Goal: Task Accomplishment & Management: Manage account settings

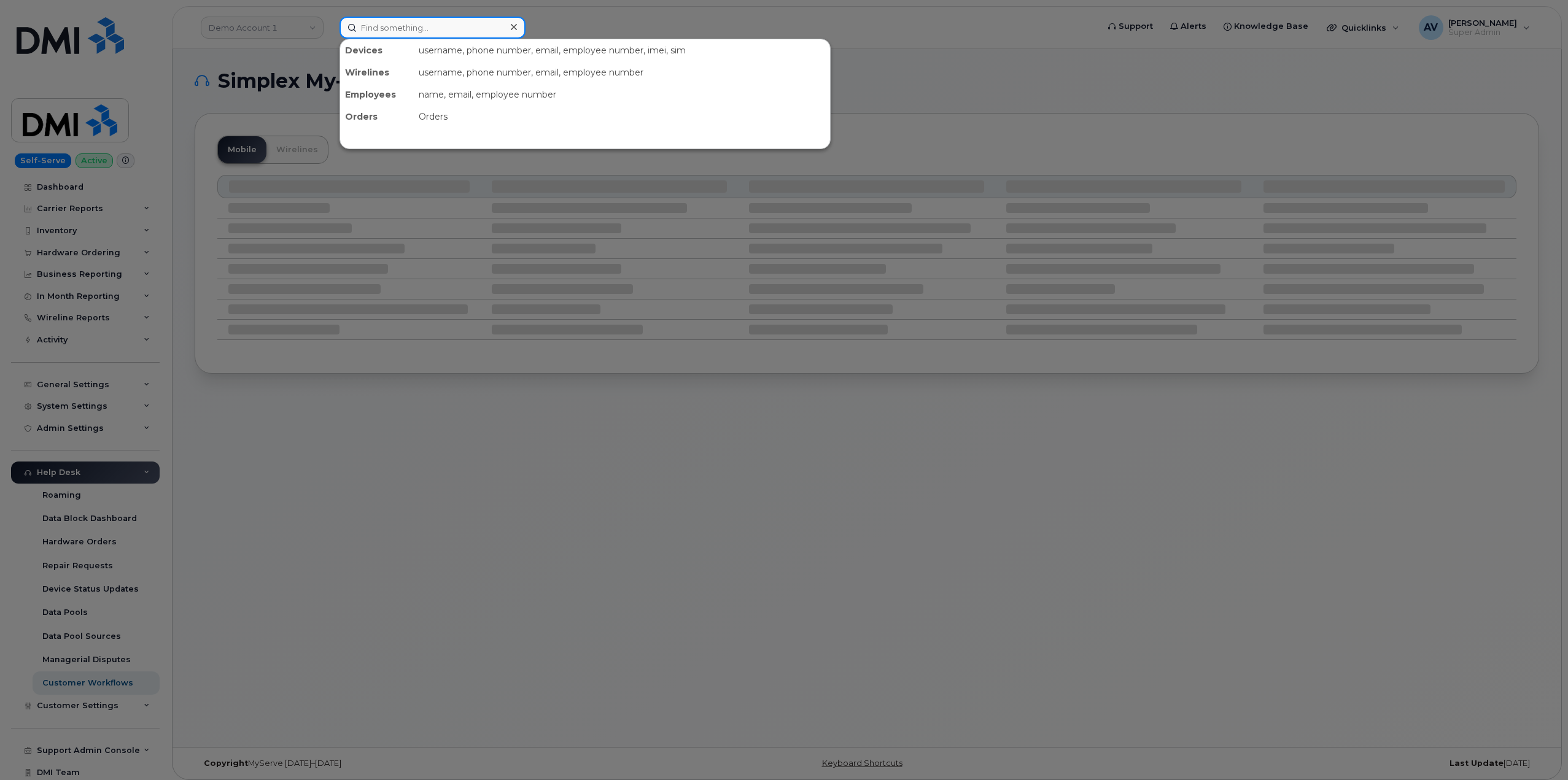
click at [444, 21] on input at bounding box center [433, 28] width 186 height 22
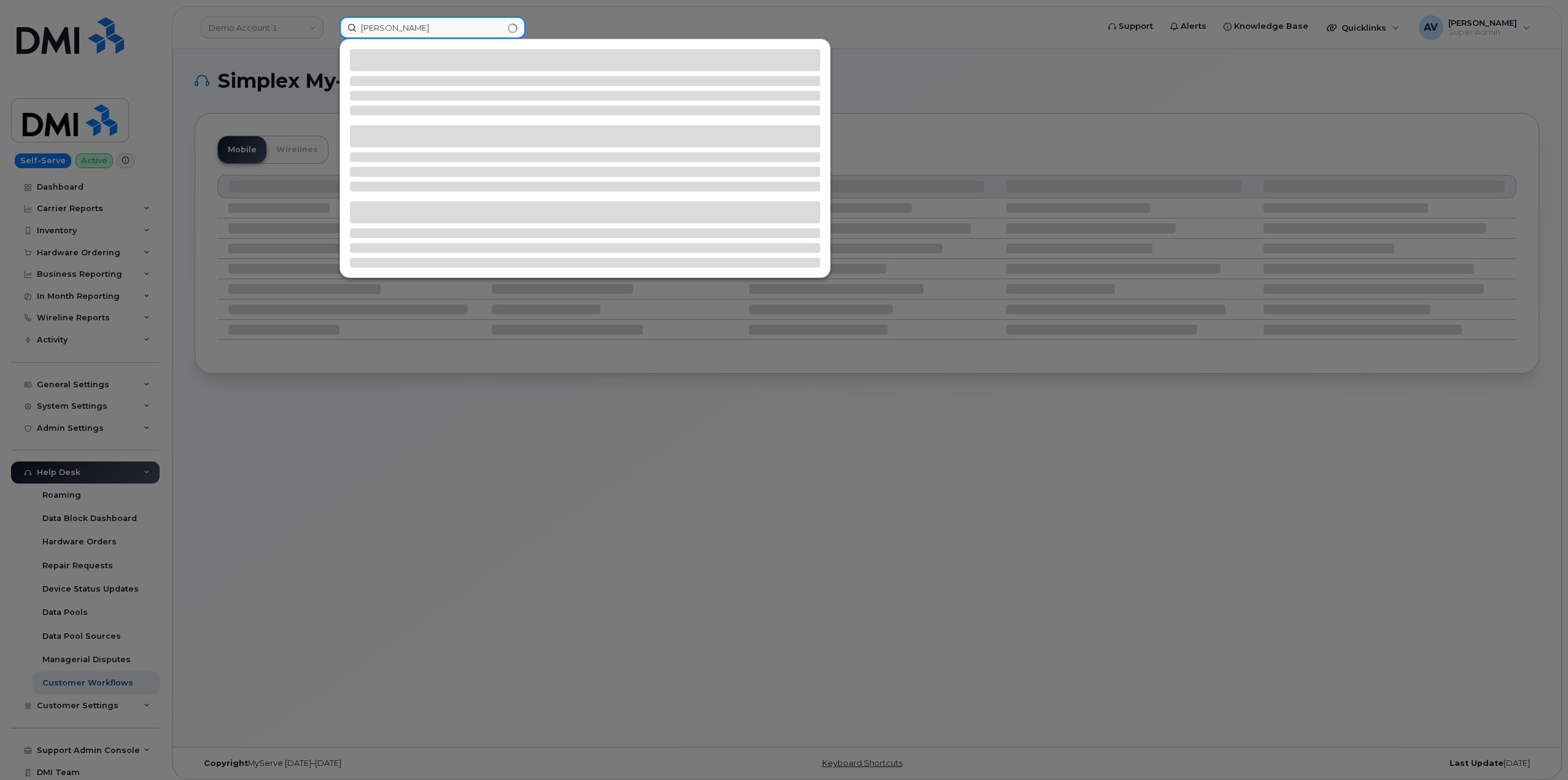
type input "amanda harvey"
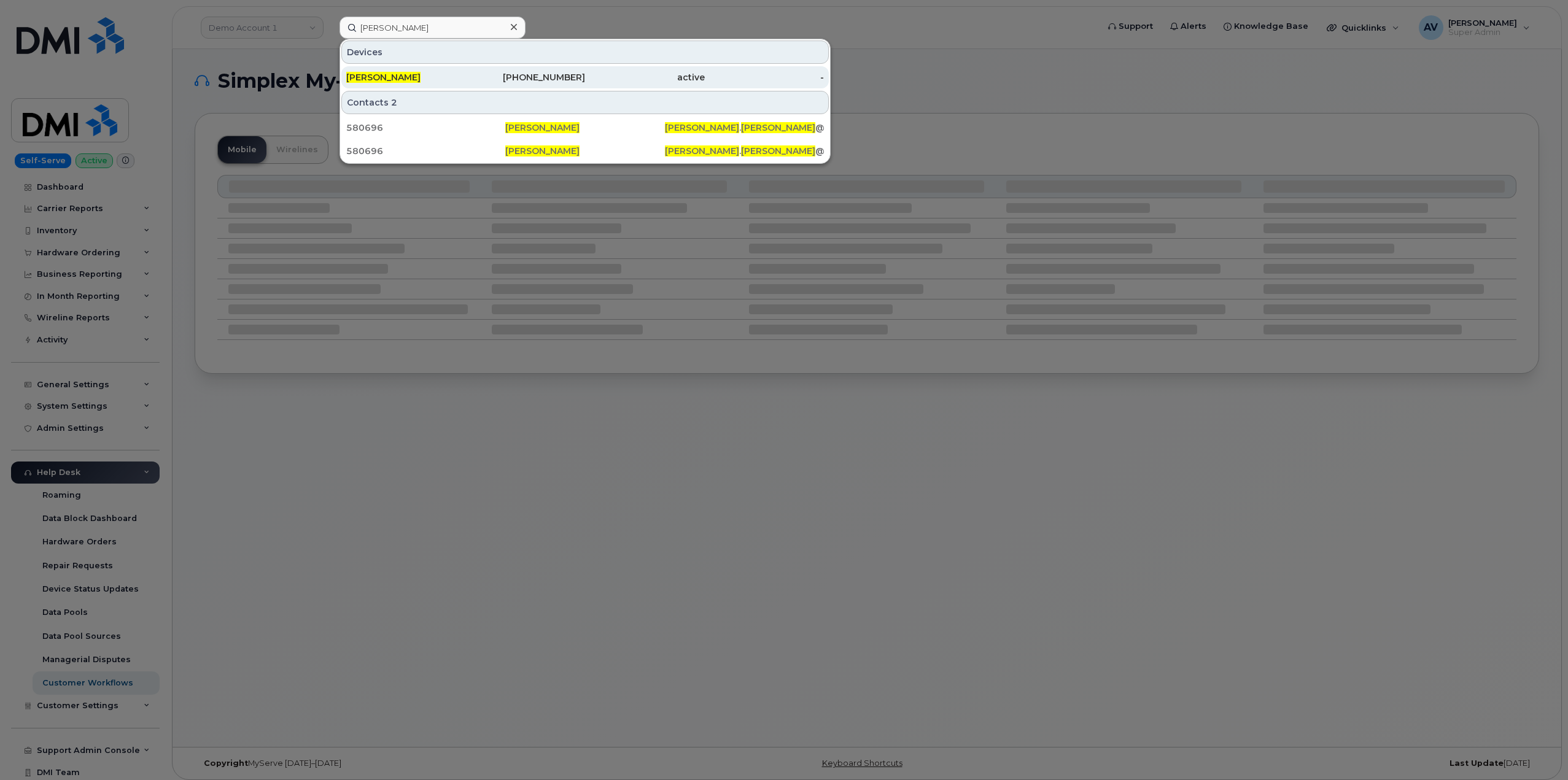
click at [521, 74] on div "720-703-3769" at bounding box center [526, 77] width 119 height 12
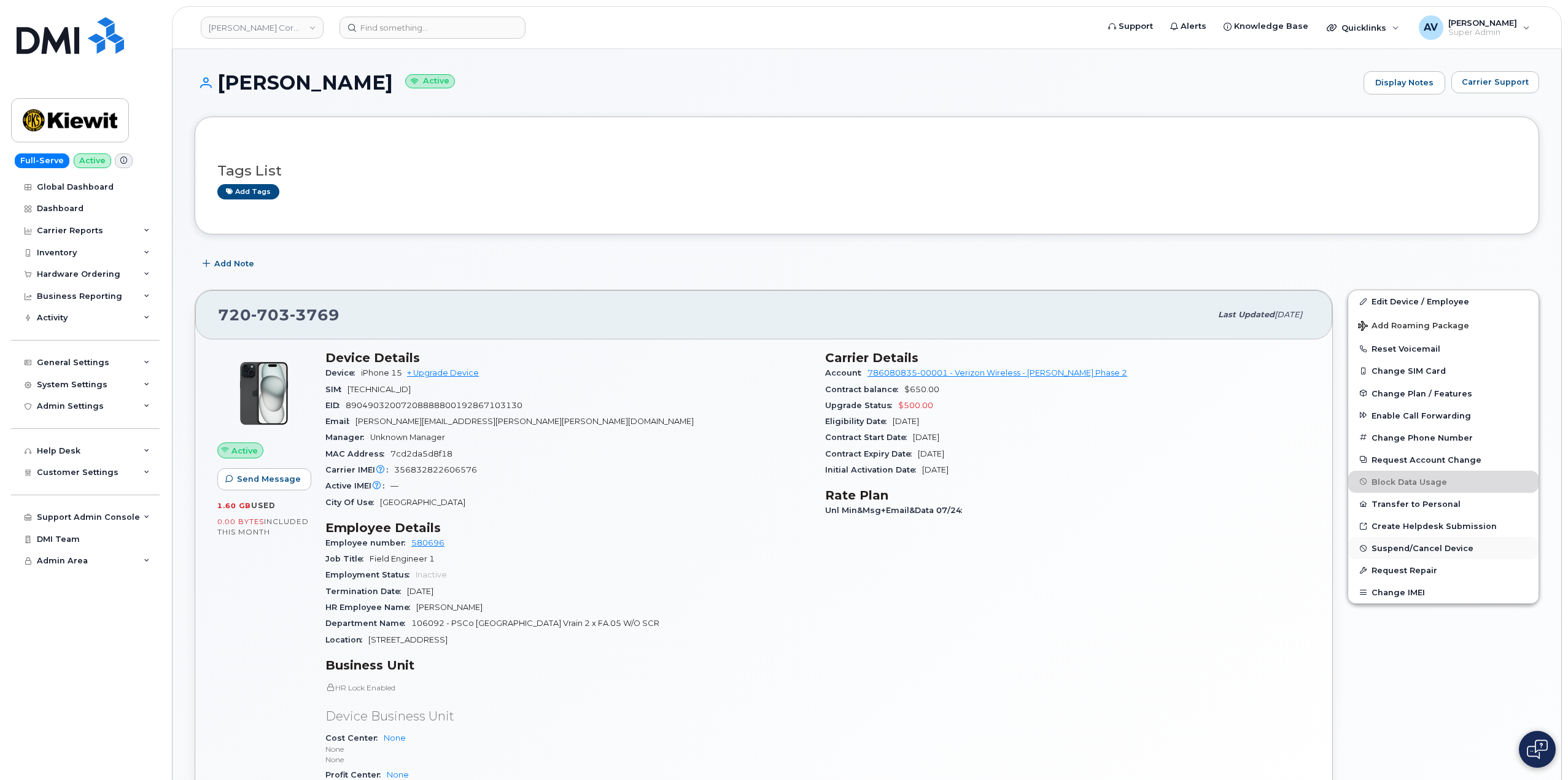
click at [1423, 550] on span "Suspend/Cancel Device" at bounding box center [1423, 548] width 102 height 9
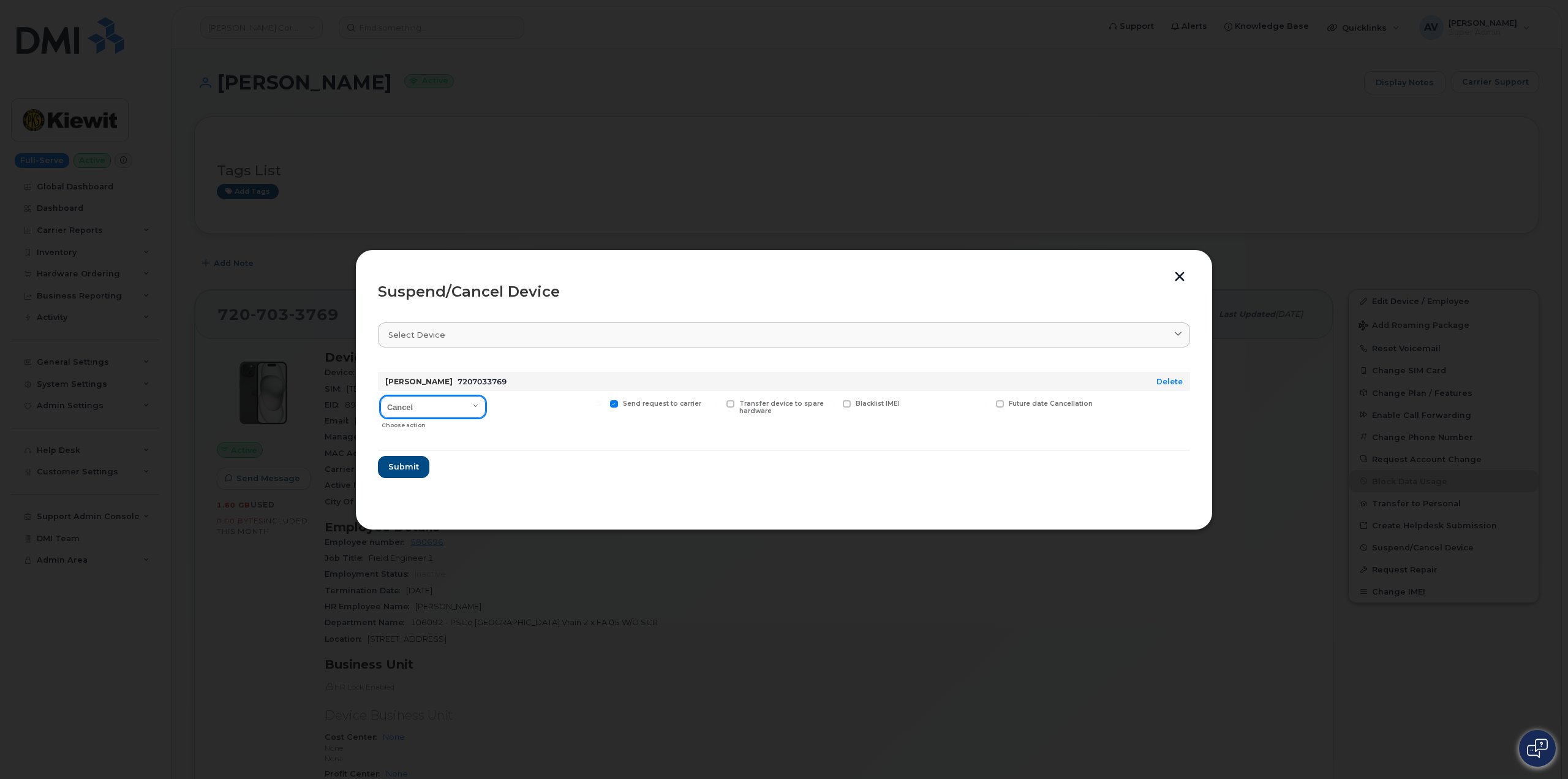
click at [463, 406] on select "Cancel Suspend - Reduced Rate Suspend - Full Rate Suspend - Lost Device/Stolen …" at bounding box center [433, 407] width 105 height 22
select select "[object Object]"
click at [381, 396] on select "Cancel Suspend - Reduced Rate Suspend - Full Rate Suspend - Lost Device/Stolen …" at bounding box center [433, 407] width 105 height 22
click at [409, 462] on span "Submit" at bounding box center [403, 467] width 31 height 12
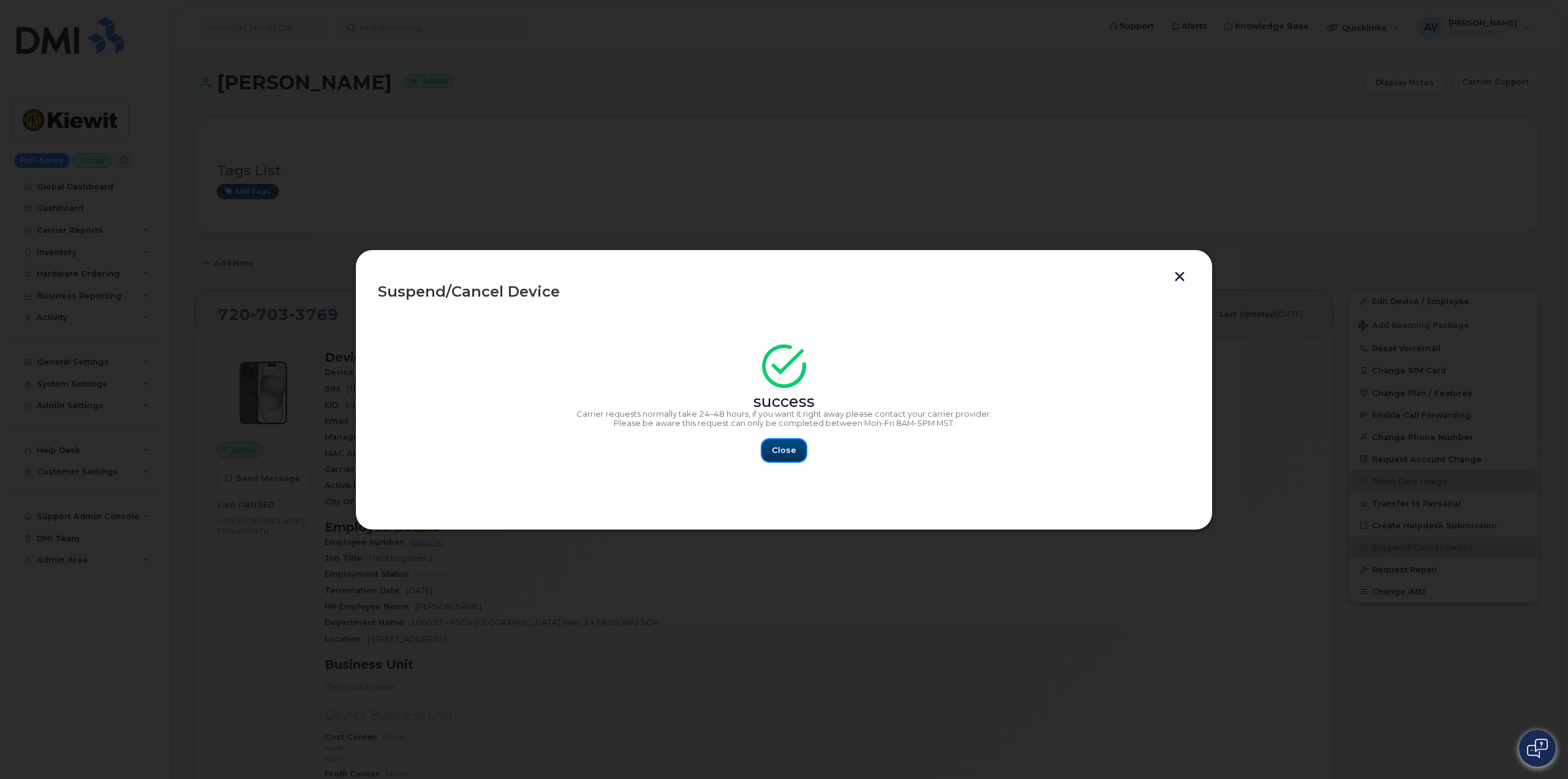
click at [801, 449] on button "Close" at bounding box center [784, 450] width 44 height 22
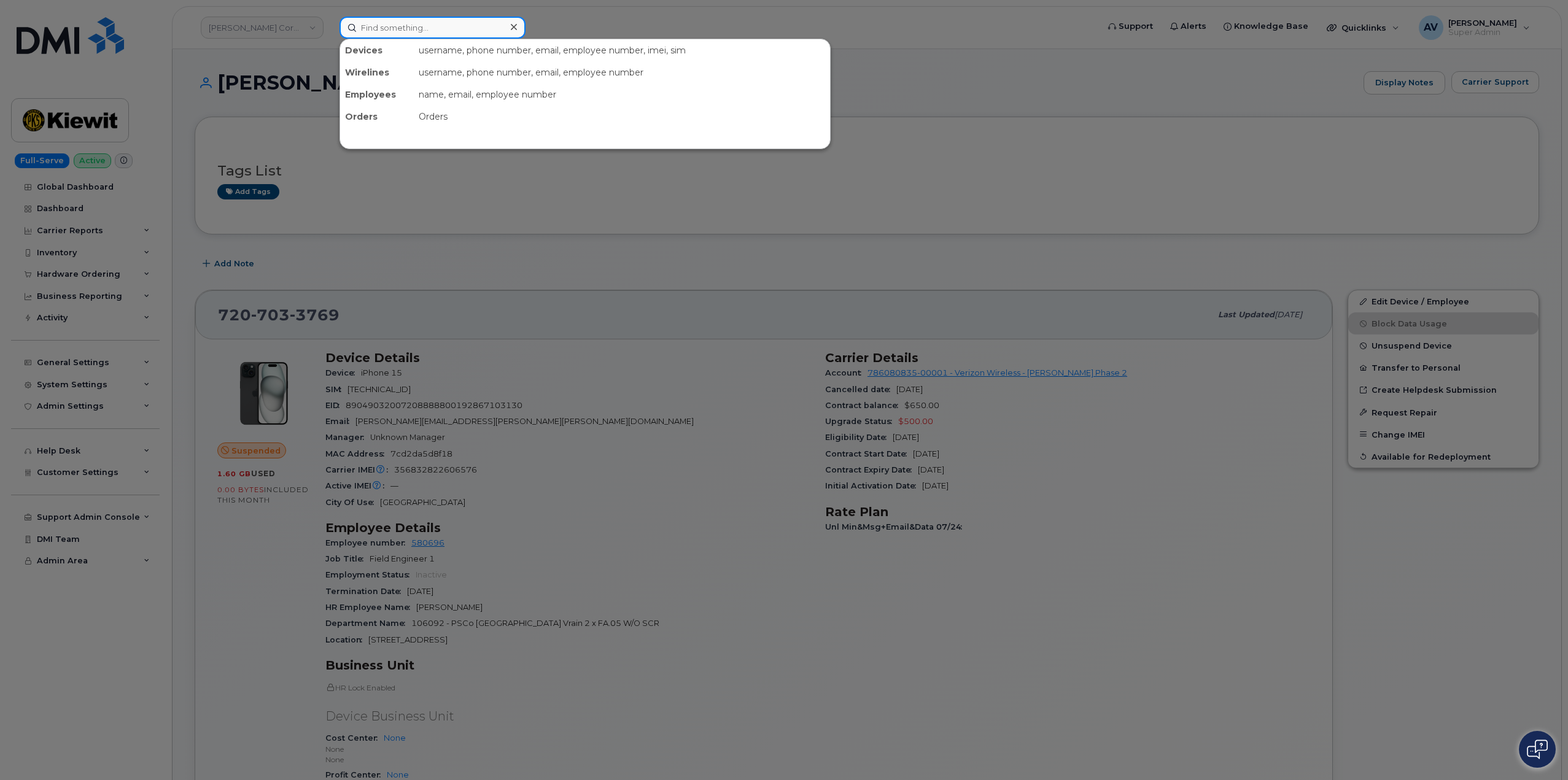
click at [453, 24] on input at bounding box center [433, 28] width 186 height 22
paste input "298731"
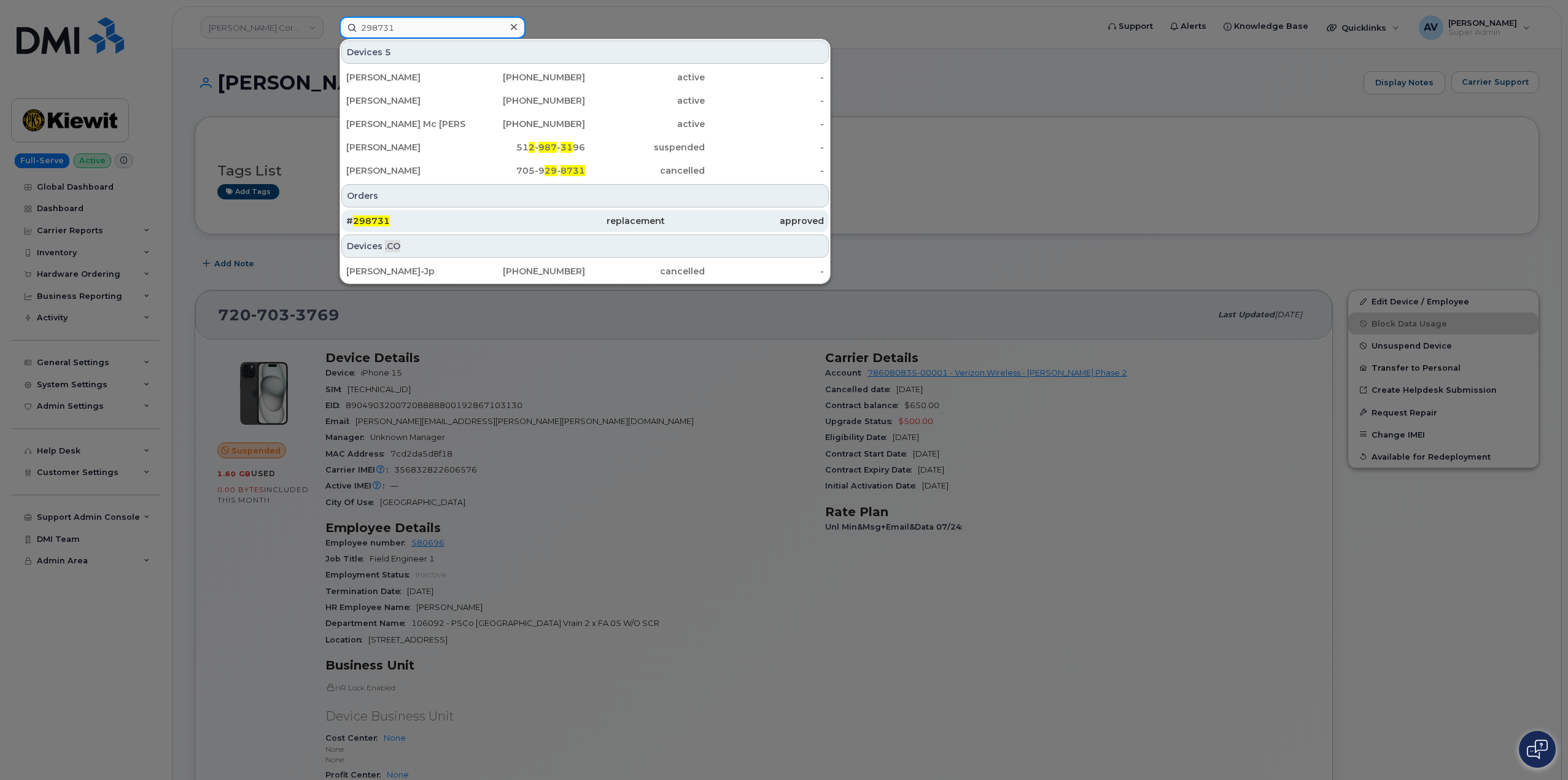
type input "298731"
click at [665, 212] on div "replacement" at bounding box center [744, 221] width 159 height 22
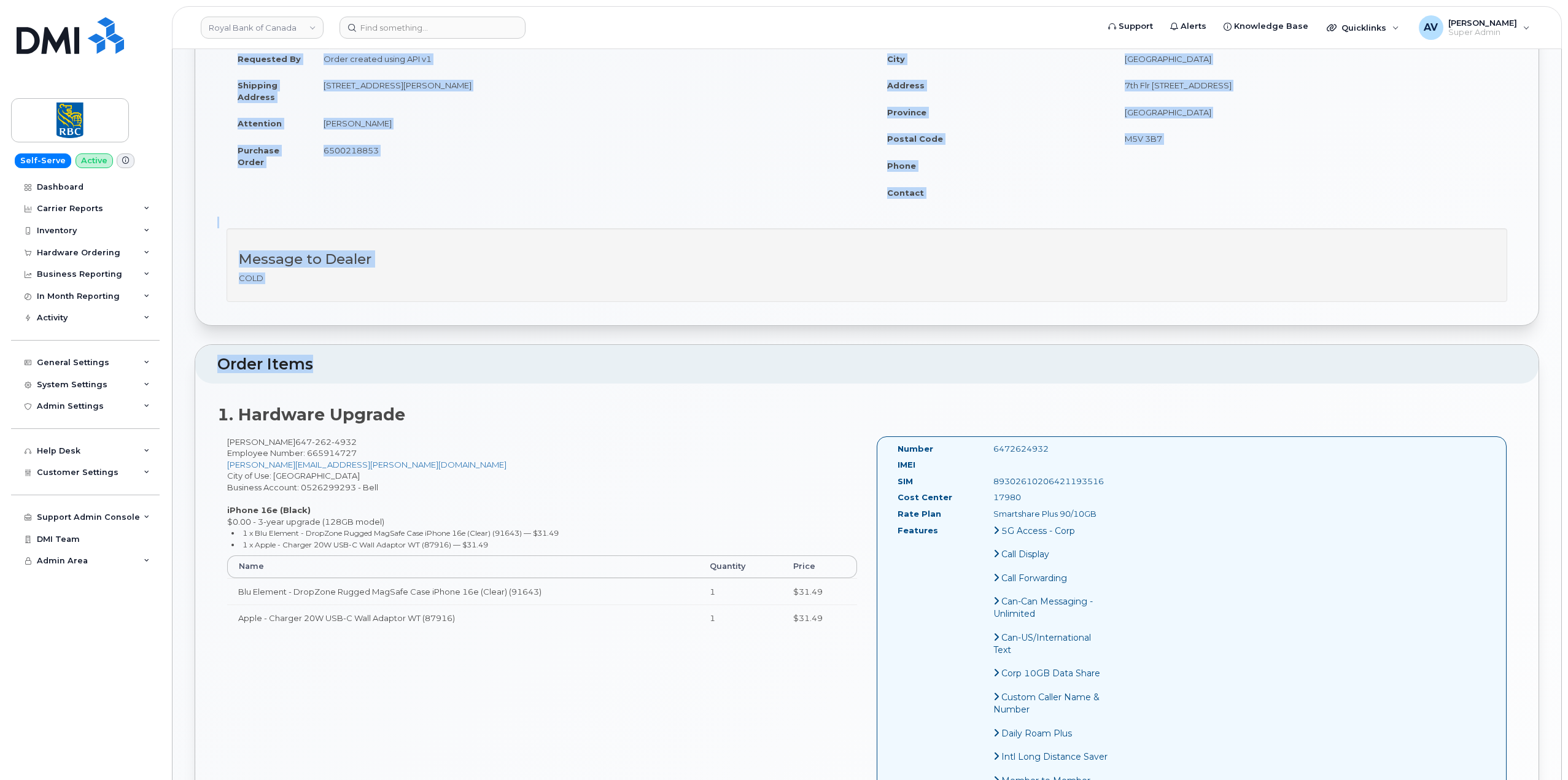
scroll to position [184, 0]
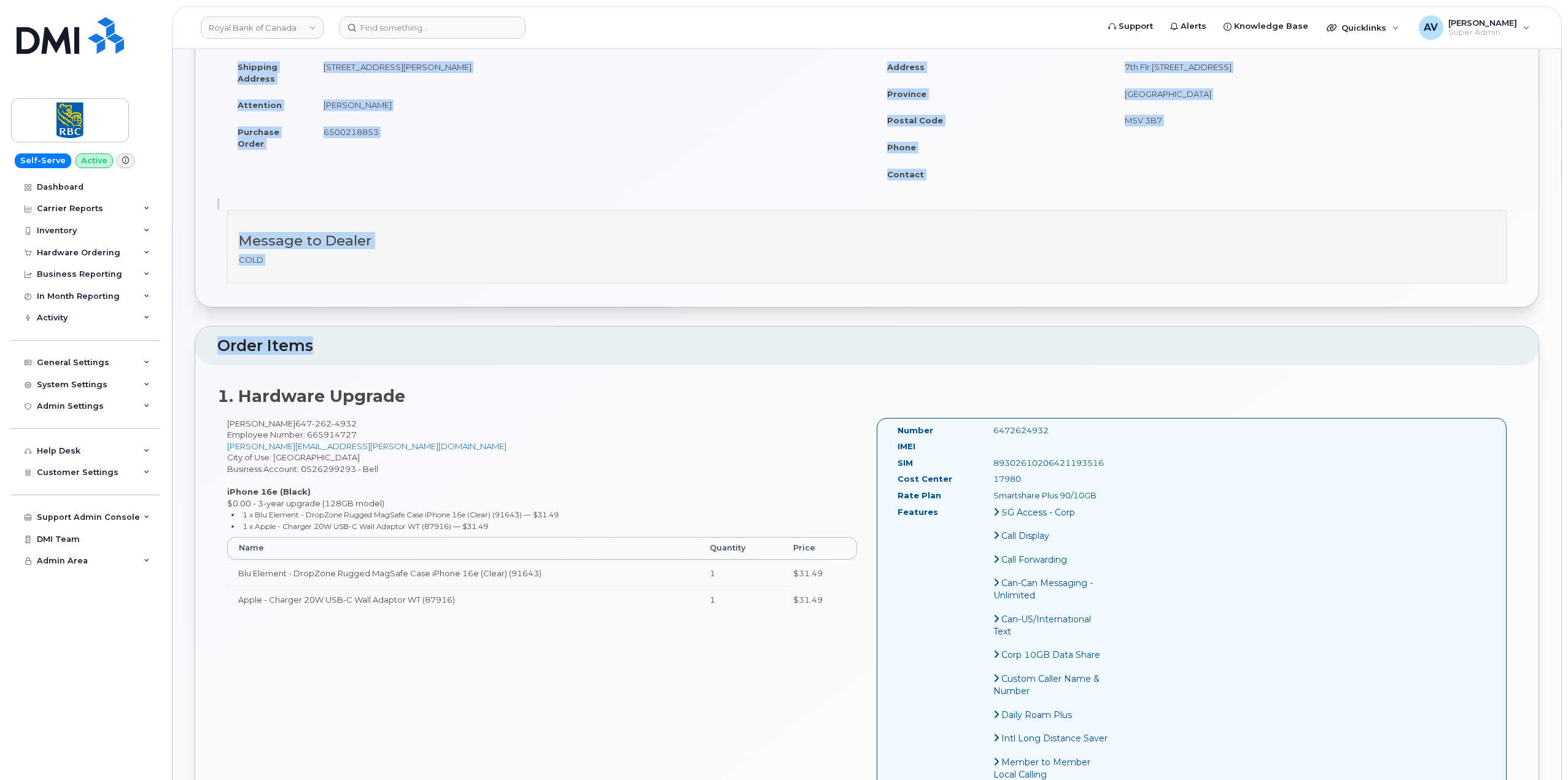
drag, startPoint x: 222, startPoint y: 174, endPoint x: 1199, endPoint y: 418, distance: 1007.0
click at [1199, 418] on div "Order Information Order Details Created On August 20, 2025 Requested By Order c…" at bounding box center [867, 696] width 1345 height 1536
copy div "Order Details Created On August 20, 2025 Requested By Order created using API v…"
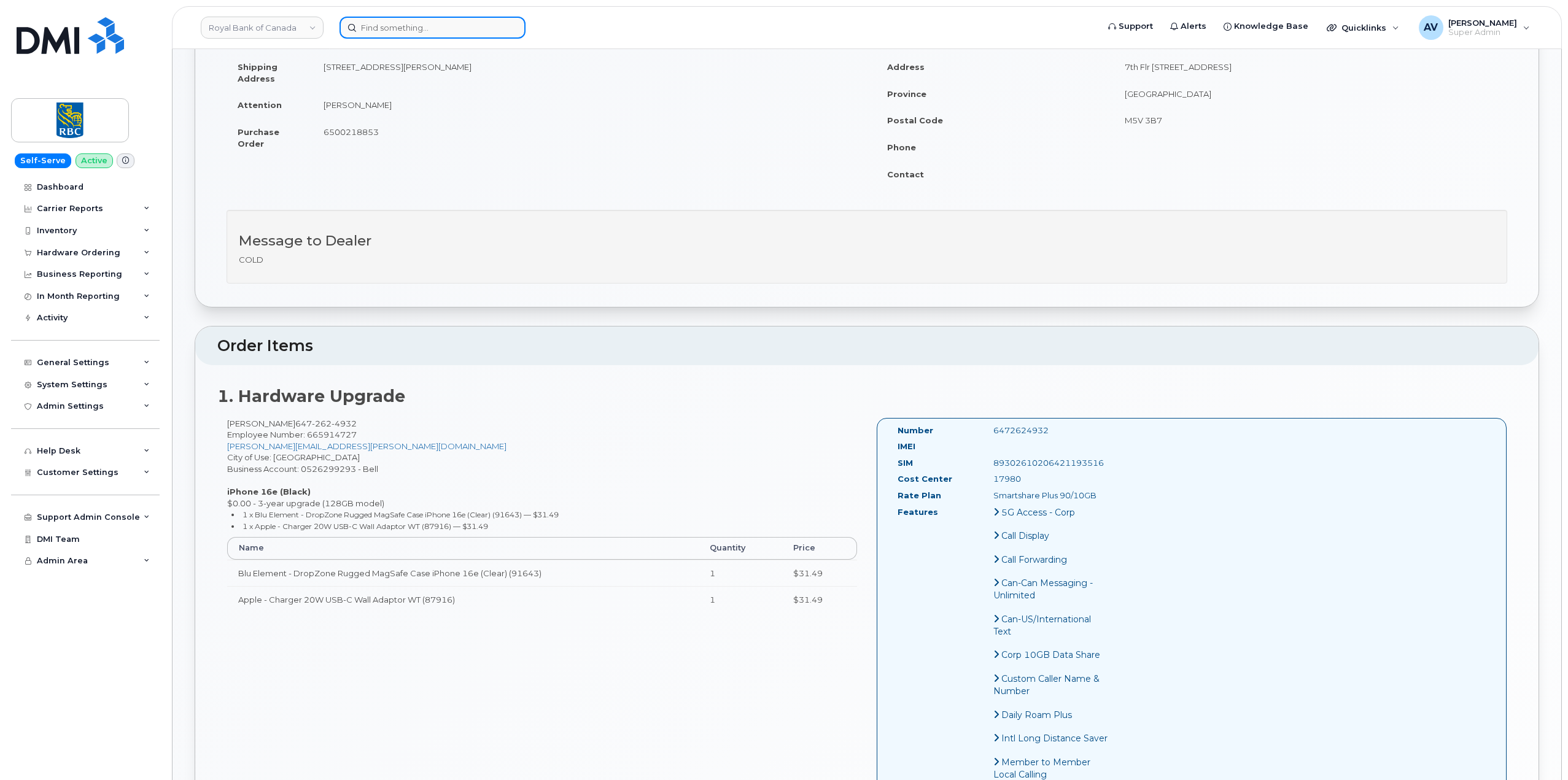
click at [442, 23] on input at bounding box center [433, 28] width 186 height 22
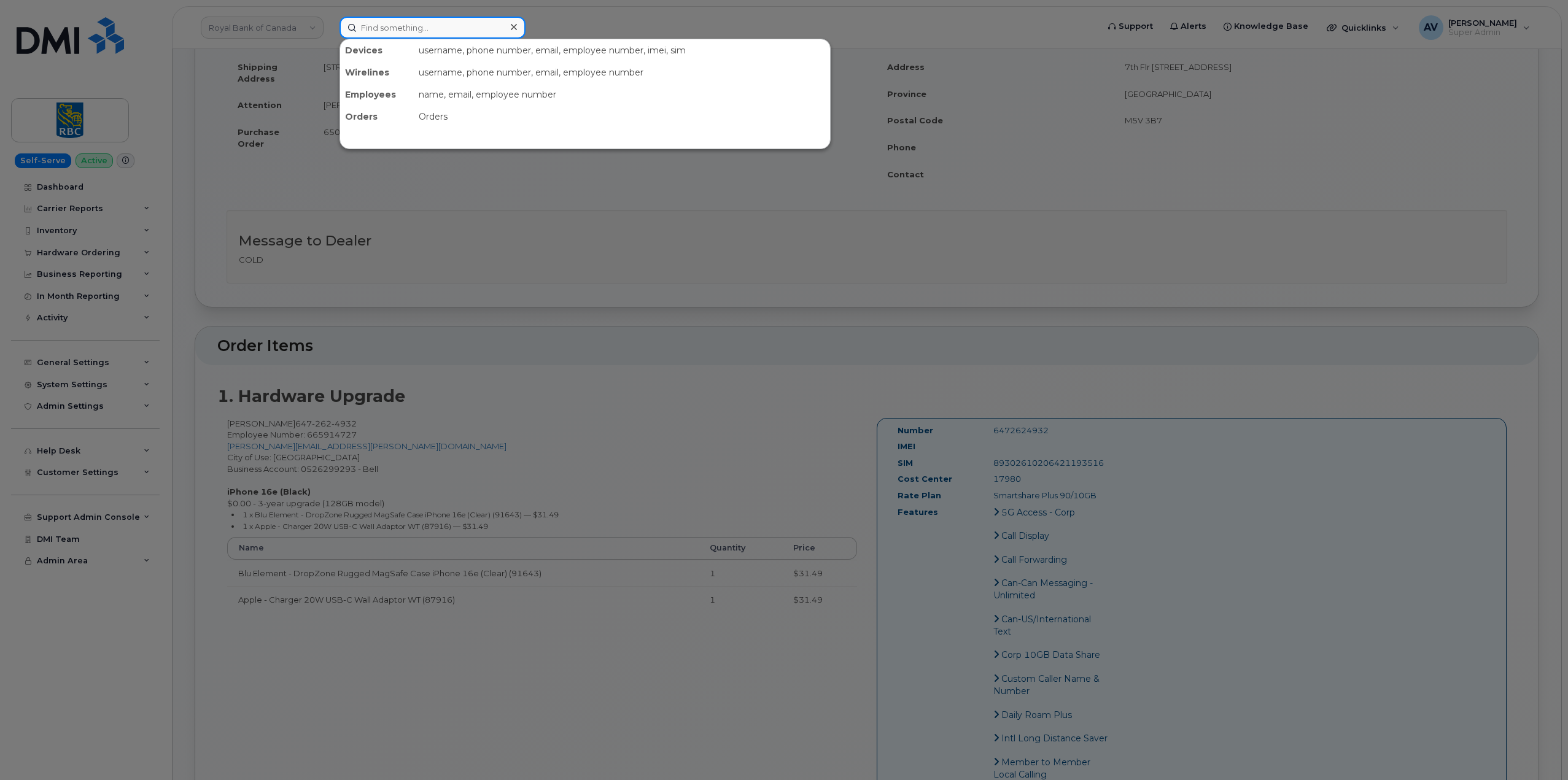
paste input "[PERSON_NAME]"
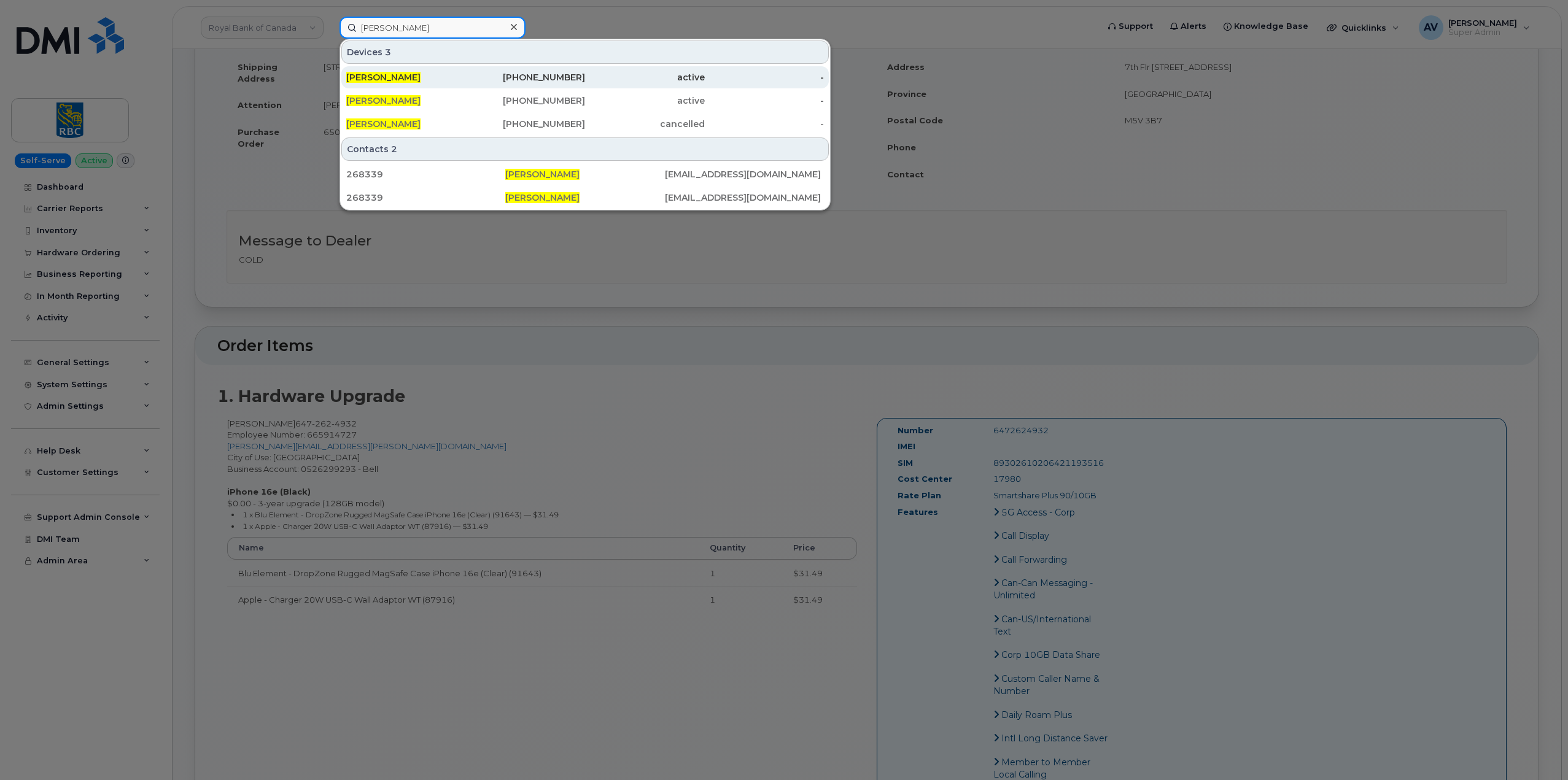
type input "[PERSON_NAME]"
click at [486, 73] on div "862-412-0958" at bounding box center [526, 77] width 119 height 12
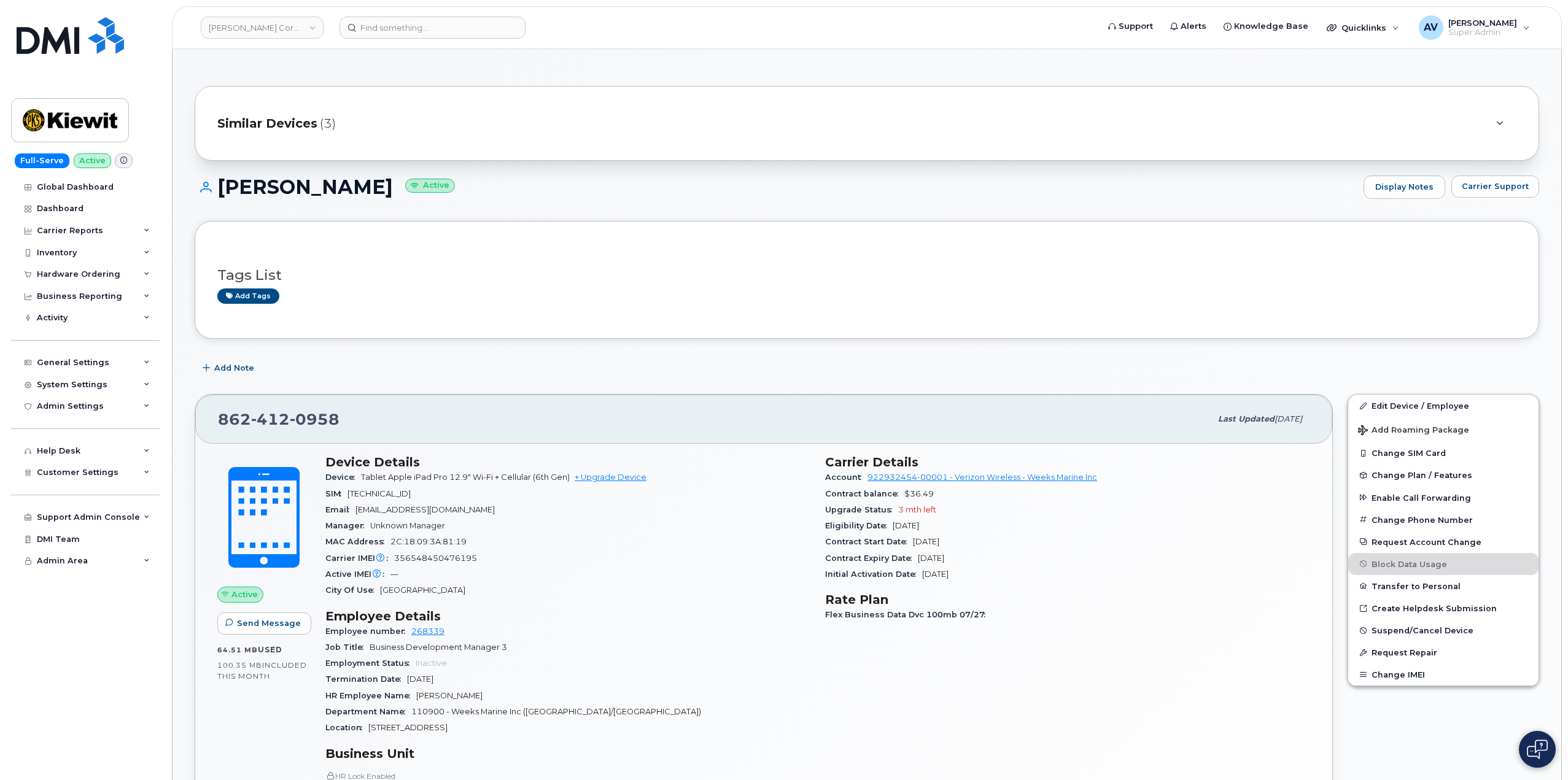
click at [306, 130] on span "Similar Devices" at bounding box center [267, 124] width 100 height 18
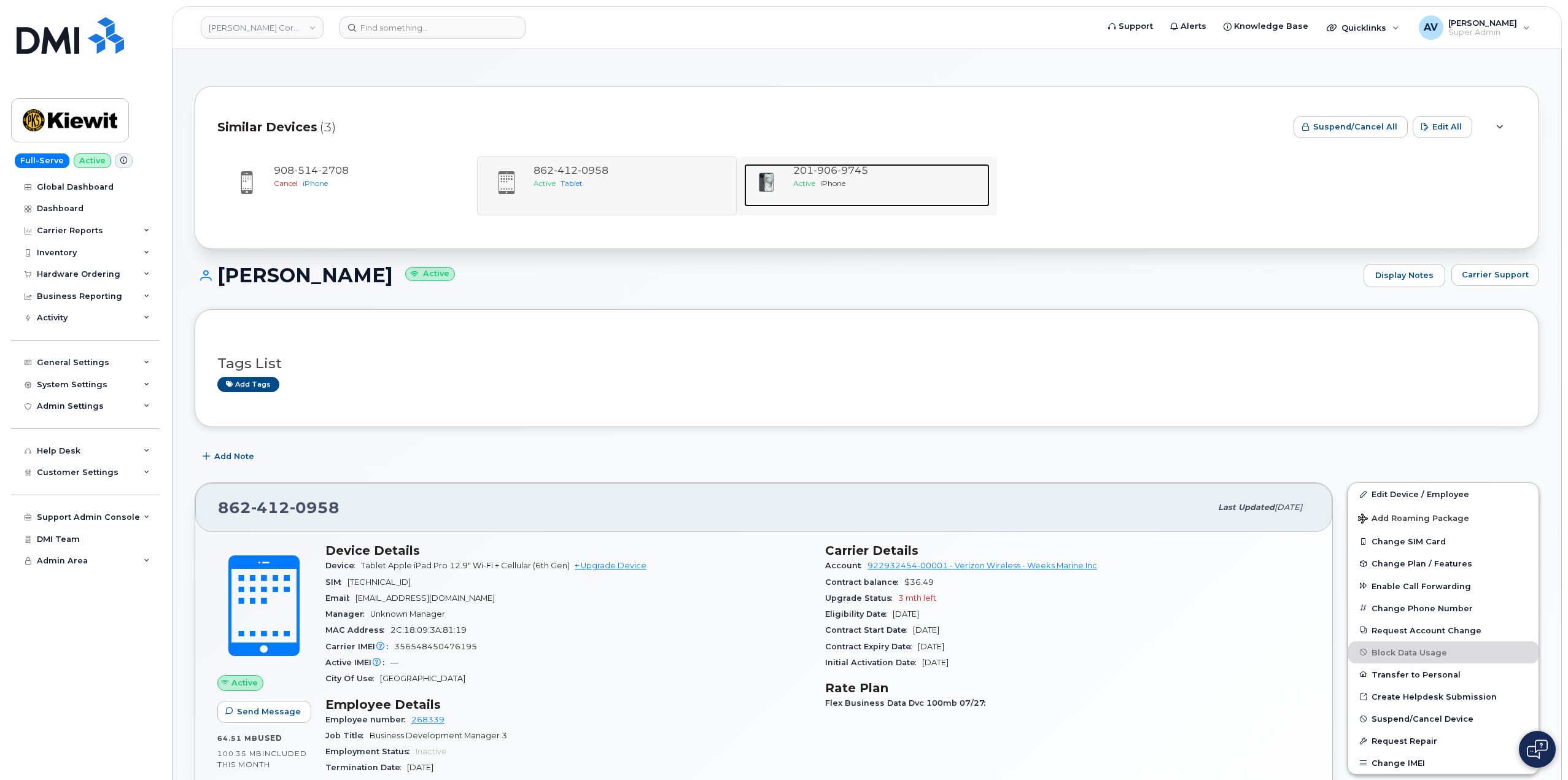
click at [815, 192] on div "201 906 9745 Active iPhone" at bounding box center [888, 185] width 201 height 43
